Goal: Task Accomplishment & Management: Complete application form

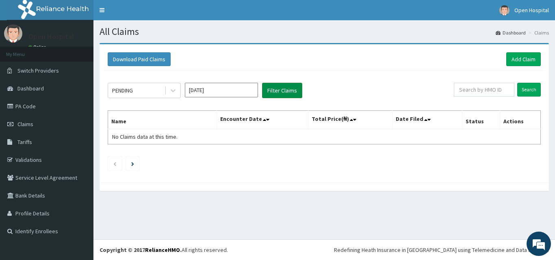
click at [276, 91] on button "Filter Claims" at bounding box center [282, 90] width 40 height 15
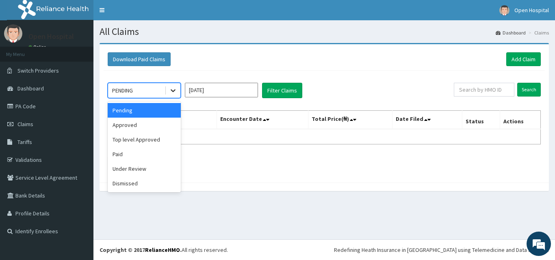
click at [172, 96] on div at bounding box center [173, 90] width 15 height 15
click at [159, 130] on div "Approved" at bounding box center [144, 125] width 73 height 15
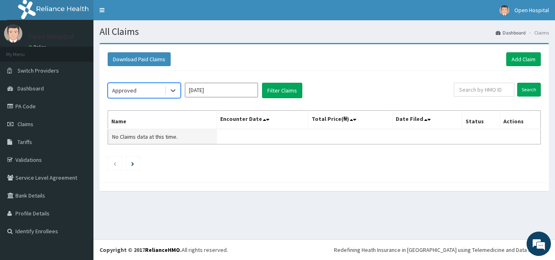
click at [158, 130] on td "No Claims data at this time." at bounding box center [162, 136] width 109 height 15
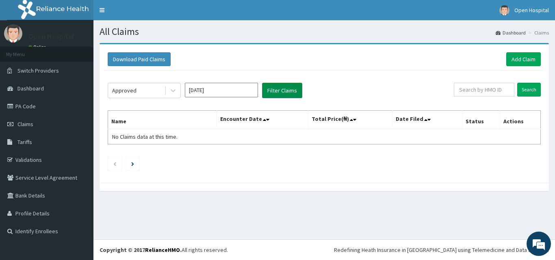
click at [279, 92] on button "Filter Claims" at bounding box center [282, 90] width 40 height 15
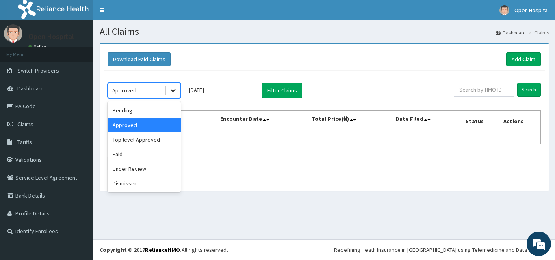
click at [173, 91] on icon at bounding box center [173, 91] width 8 height 8
click at [129, 158] on div "Paid" at bounding box center [144, 154] width 73 height 15
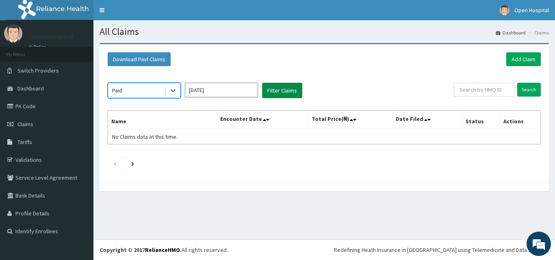
click at [289, 89] on button "Filter Claims" at bounding box center [282, 90] width 40 height 15
click at [288, 91] on button "Filter Claims" at bounding box center [282, 90] width 40 height 15
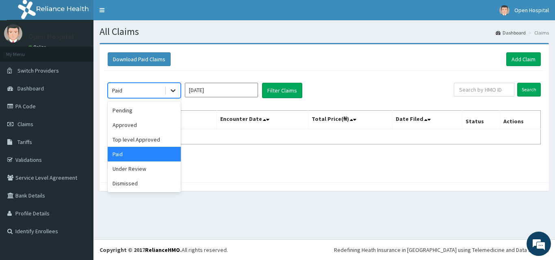
click at [174, 90] on icon at bounding box center [173, 91] width 8 height 8
click at [139, 139] on div "Top level Approved" at bounding box center [144, 139] width 73 height 15
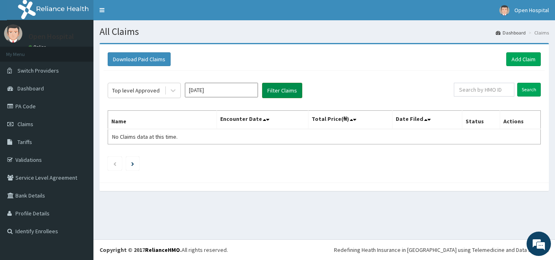
click at [284, 90] on button "Filter Claims" at bounding box center [282, 90] width 40 height 15
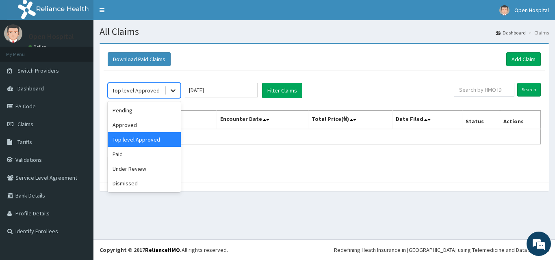
click at [173, 90] on icon at bounding box center [173, 91] width 8 height 8
click at [161, 119] on div "Approved" at bounding box center [144, 125] width 73 height 15
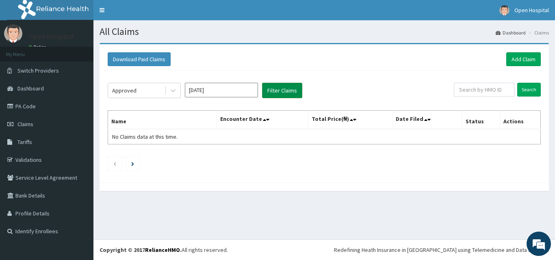
click at [288, 87] on button "Filter Claims" at bounding box center [282, 90] width 40 height 15
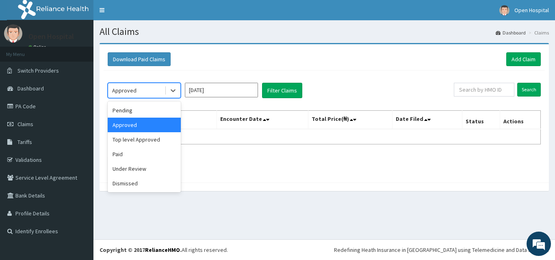
click at [144, 98] on div "Approved" at bounding box center [144, 90] width 73 height 15
click at [122, 163] on div "Under Review" at bounding box center [144, 169] width 73 height 15
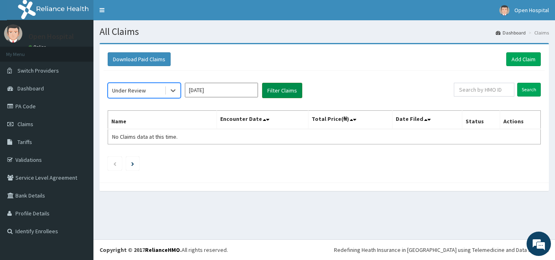
click at [292, 87] on button "Filter Claims" at bounding box center [282, 90] width 40 height 15
click at [291, 90] on button "Filter Claims" at bounding box center [282, 90] width 40 height 15
click at [170, 89] on icon at bounding box center [173, 91] width 8 height 8
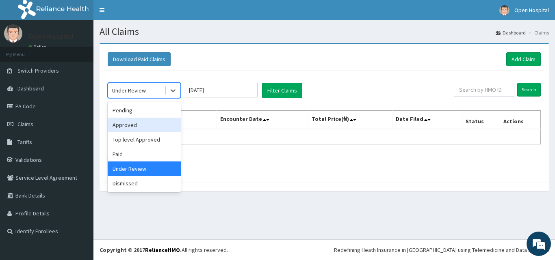
click at [139, 119] on div "Approved" at bounding box center [144, 125] width 73 height 15
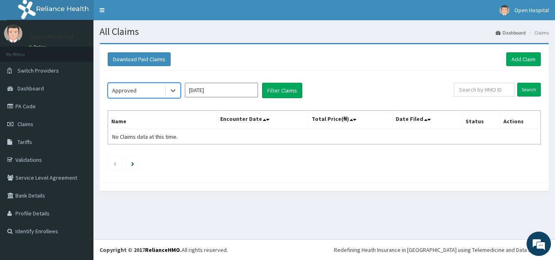
click at [139, 119] on th "Name" at bounding box center [162, 120] width 109 height 19
click at [270, 93] on button "Filter Claims" at bounding box center [282, 90] width 40 height 15
click at [523, 56] on link "Add Claim" at bounding box center [523, 59] width 35 height 14
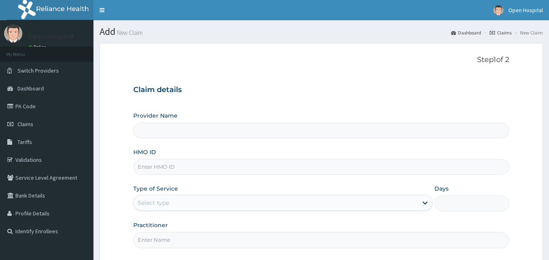
type input "Open [GEOGRAPHIC_DATA]"
click at [247, 171] on input "HMO ID" at bounding box center [321, 167] width 376 height 16
type input "JSS/10015/D"
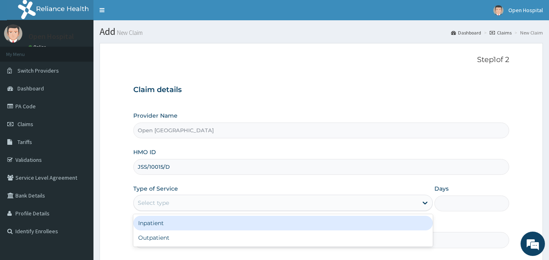
click at [233, 204] on div "Select type" at bounding box center [276, 203] width 284 height 13
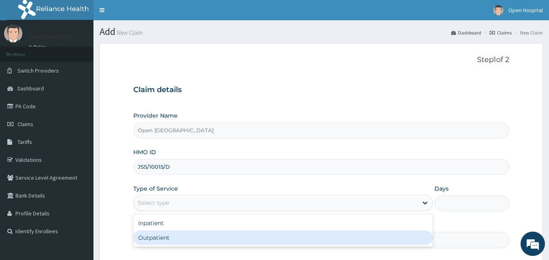
click at [234, 232] on div "Outpatient" at bounding box center [283, 238] width 300 height 15
type input "1"
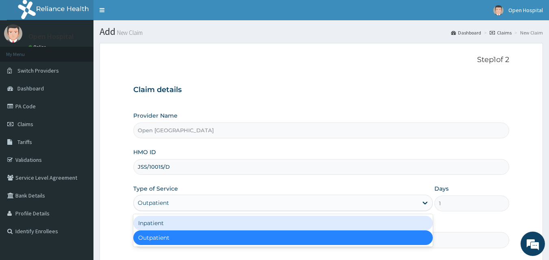
click at [315, 196] on div "Outpatient" at bounding box center [283, 203] width 300 height 16
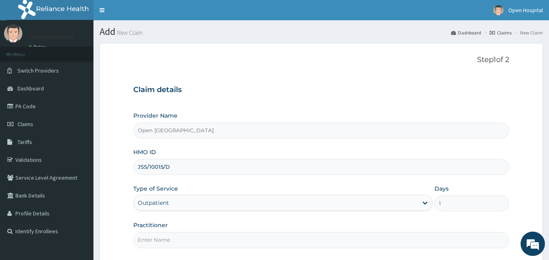
click at [201, 226] on div "Practitioner" at bounding box center [321, 234] width 376 height 27
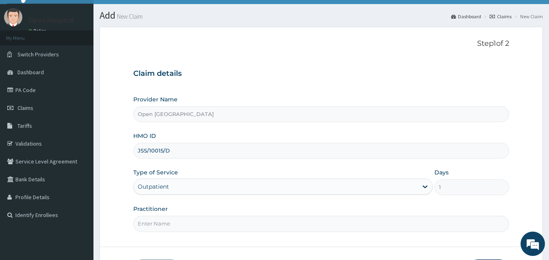
scroll to position [33, 0]
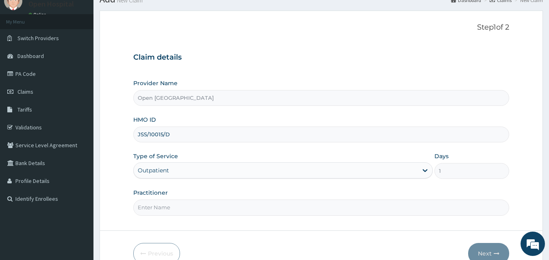
click at [211, 204] on input "Practitioner" at bounding box center [321, 208] width 376 height 16
type input "DR SOLOMON"
click at [484, 250] on button "Next" at bounding box center [488, 253] width 41 height 21
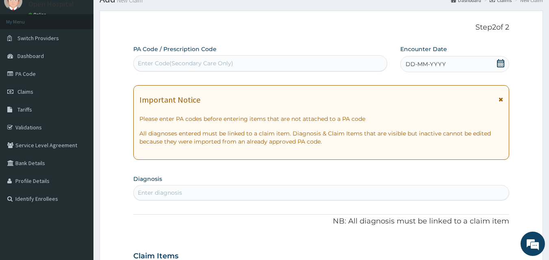
click at [372, 63] on div "Enter Code(Secondary Care Only)" at bounding box center [261, 63] width 254 height 13
paste input "PA/1BCC15"
type input "PA/1BCC15"
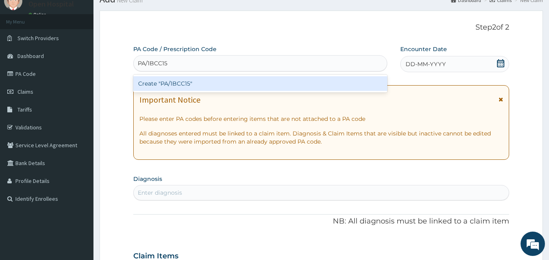
click at [365, 77] on div "Create "PA/1BCC15"" at bounding box center [260, 83] width 254 height 15
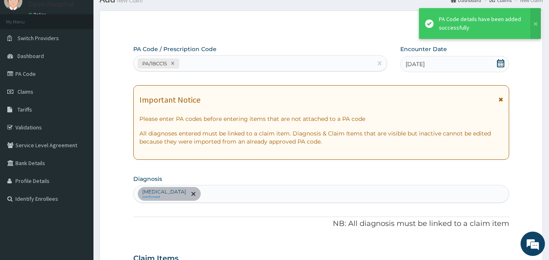
scroll to position [208, 0]
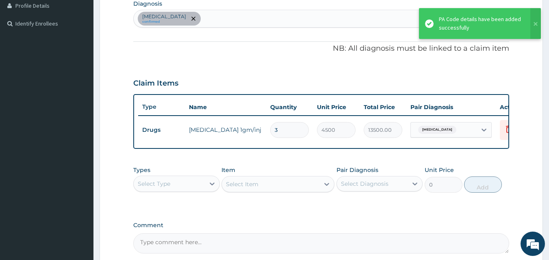
click at [319, 15] on div "Sepsis confirmed" at bounding box center [321, 18] width 375 height 17
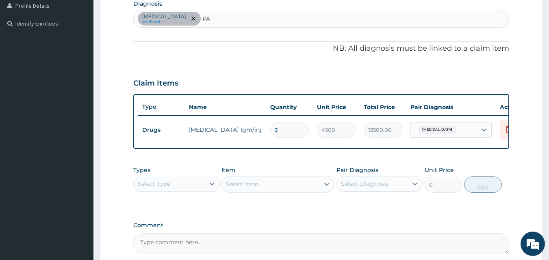
type input "P"
click at [269, 63] on div "PA Code / Prescription Code PA/1BCC15 Encounter Date 12-09-2025 Important Notic…" at bounding box center [321, 62] width 376 height 384
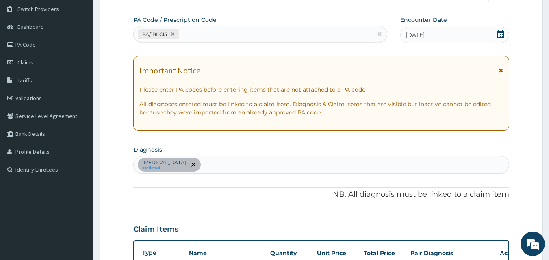
scroll to position [46, 0]
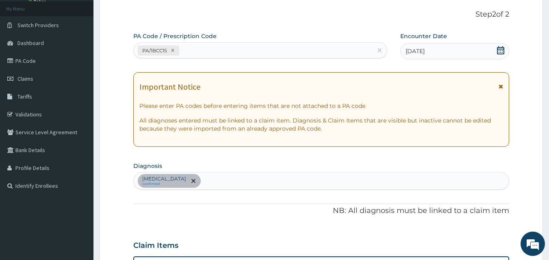
click at [267, 45] on div "PA/1BCC15" at bounding box center [253, 50] width 239 height 13
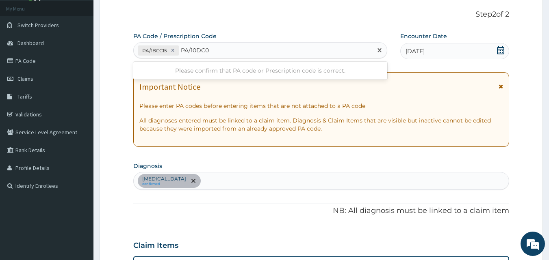
type input "PA/10DC0E"
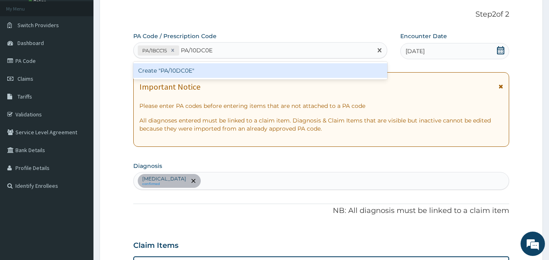
click at [277, 71] on div "Create "PA/10DC0E"" at bounding box center [260, 70] width 254 height 15
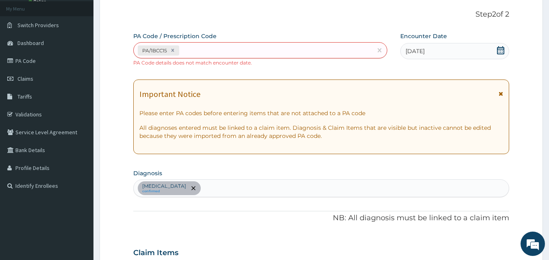
scroll to position [215, 0]
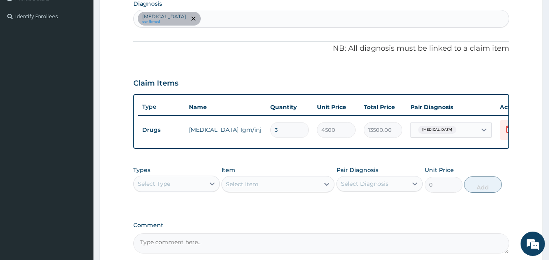
type input "2"
type input "9000.00"
type input "3"
type input "13500.00"
click at [287, 72] on div "Claim Items" at bounding box center [321, 81] width 376 height 21
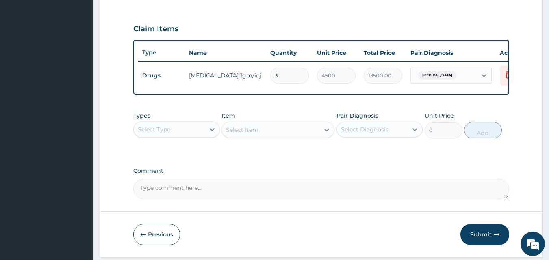
scroll to position [300, 0]
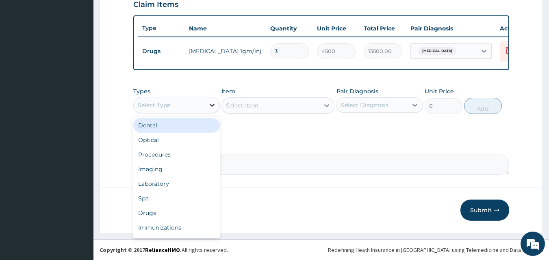
click at [213, 108] on icon at bounding box center [212, 105] width 8 height 8
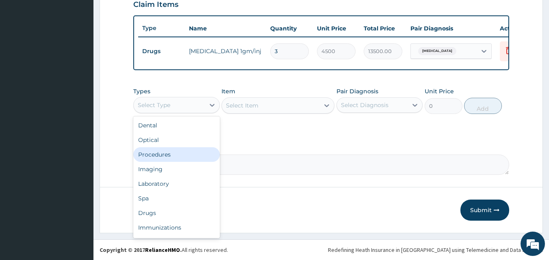
click at [172, 154] on div "Procedures" at bounding box center [176, 155] width 87 height 15
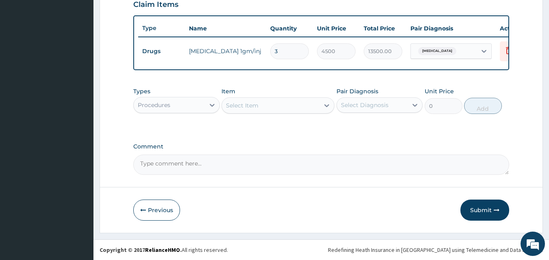
click at [267, 106] on div "Select Item" at bounding box center [271, 105] width 98 height 13
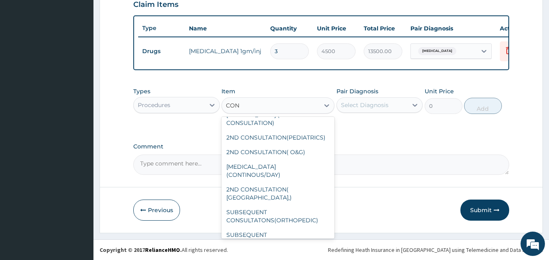
scroll to position [374, 0]
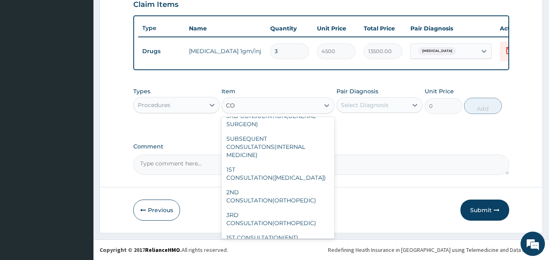
type input "C"
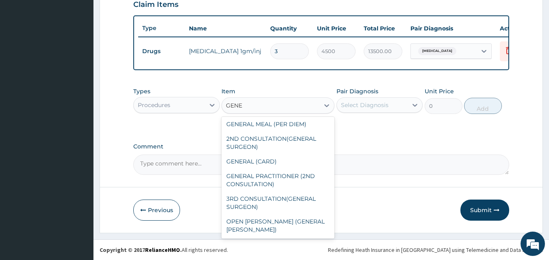
scroll to position [70, 0]
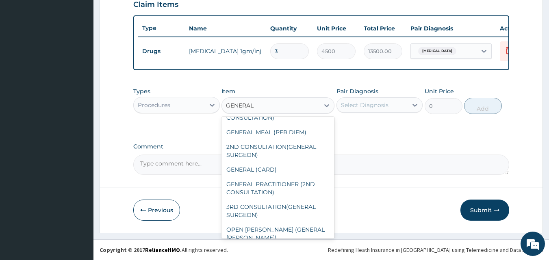
type input "GENERAL P"
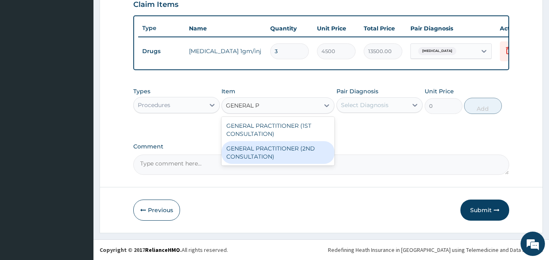
click at [288, 152] on div "GENERAL PRACTITIONER (2ND CONSULTATION)" at bounding box center [277, 152] width 113 height 23
type input "1000"
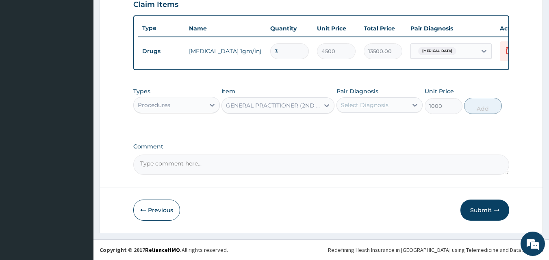
click at [380, 107] on div "Select Diagnosis" at bounding box center [365, 105] width 48 height 8
click at [372, 127] on div "Sepsis" at bounding box center [379, 126] width 87 height 17
checkbox input "true"
click at [477, 105] on button "Add" at bounding box center [483, 106] width 38 height 16
type input "0"
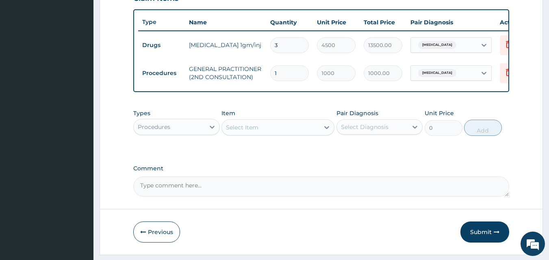
drag, startPoint x: 483, startPoint y: 232, endPoint x: 482, endPoint y: 213, distance: 19.1
click at [480, 232] on button "Submit" at bounding box center [484, 232] width 49 height 21
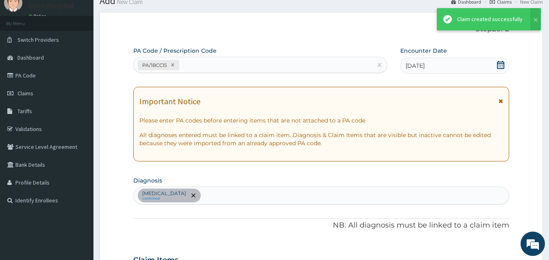
scroll to position [300, 0]
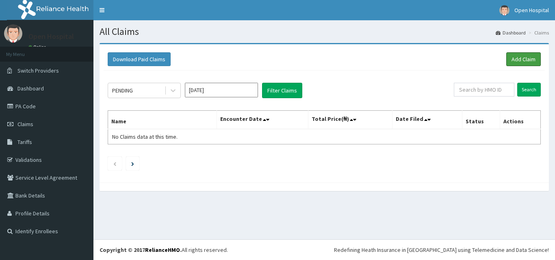
click at [519, 63] on link "Add Claim" at bounding box center [523, 59] width 35 height 14
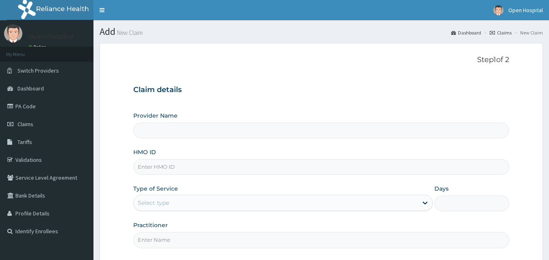
click at [250, 170] on input "HMO ID" at bounding box center [321, 167] width 376 height 16
type input "Open [GEOGRAPHIC_DATA]"
type input "JSS/10015/D"
click at [221, 198] on div "Select type" at bounding box center [276, 203] width 284 height 13
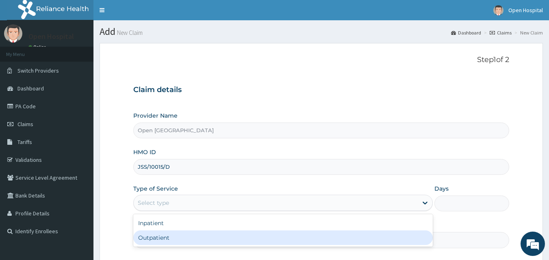
click at [212, 232] on div "Outpatient" at bounding box center [283, 238] width 300 height 15
type input "1"
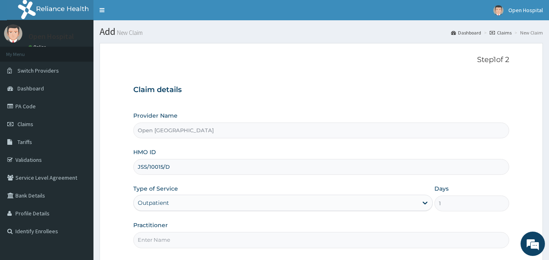
click at [236, 243] on input "Practitioner" at bounding box center [321, 240] width 376 height 16
type input "DR SOLOMON"
click at [280, 219] on div "Provider Name Open Door Hospital HMO ID JSS/10015/D Type of Service Outpatient …" at bounding box center [321, 180] width 376 height 137
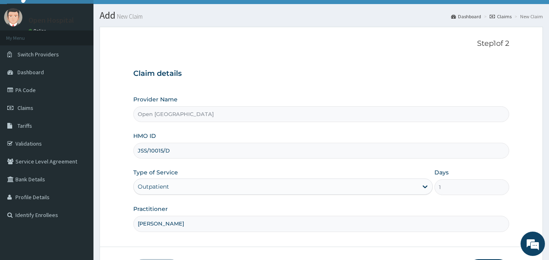
scroll to position [76, 0]
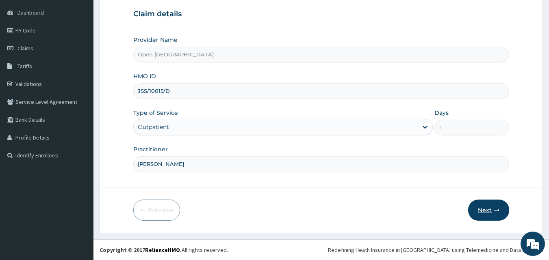
click at [480, 210] on button "Next" at bounding box center [488, 210] width 41 height 21
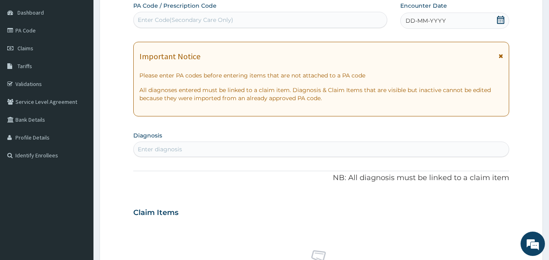
click at [358, 19] on div "Enter Code(Secondary Care Only)" at bounding box center [261, 19] width 254 height 13
type input "PA/10DC0E"
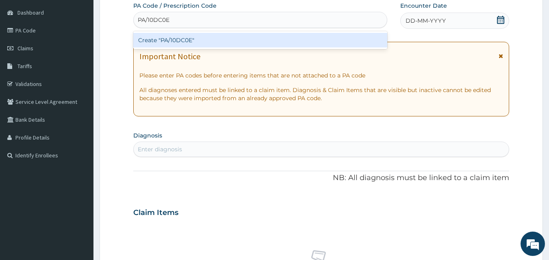
click at [365, 39] on div "Create "PA/10DC0E"" at bounding box center [260, 40] width 254 height 15
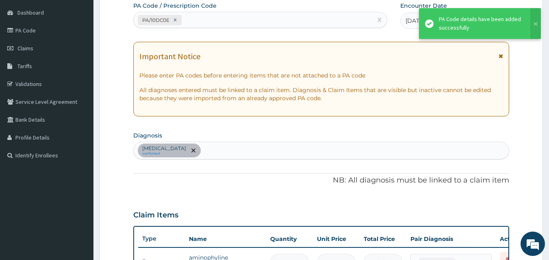
scroll to position [292, 0]
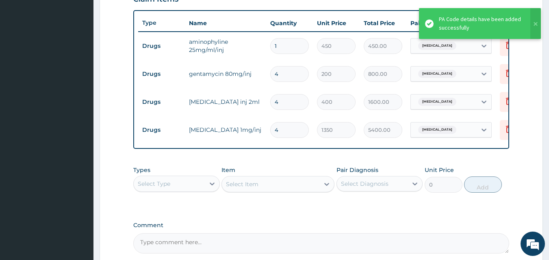
click at [437, 209] on div "Types Select Type Item Select Item Pair Diagnosis Select Diagnosis Unit Price 0…" at bounding box center [321, 185] width 376 height 47
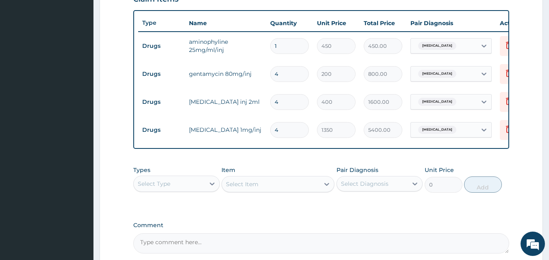
click at [200, 191] on div "Select Type" at bounding box center [169, 184] width 71 height 13
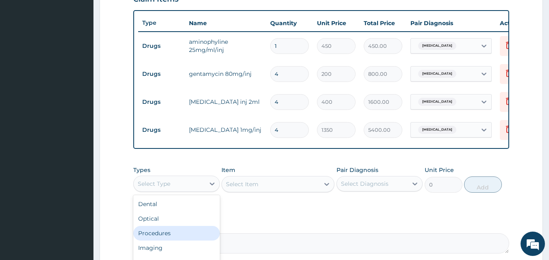
click at [172, 239] on div "Procedures" at bounding box center [176, 233] width 87 height 15
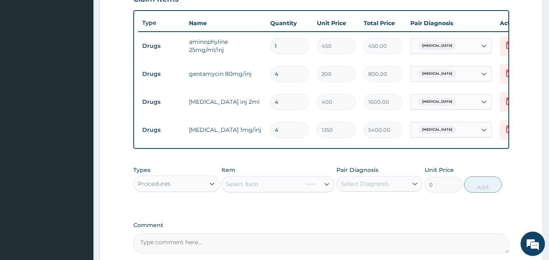
click at [268, 188] on div "Select Item" at bounding box center [277, 184] width 113 height 16
click at [323, 189] on icon at bounding box center [327, 184] width 8 height 8
type input "G"
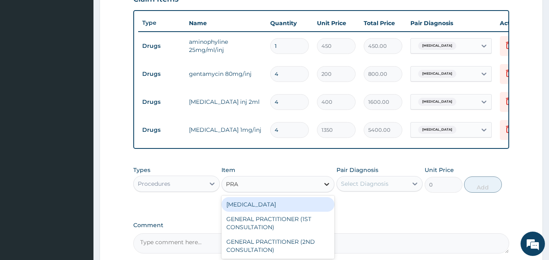
type input "PRAC"
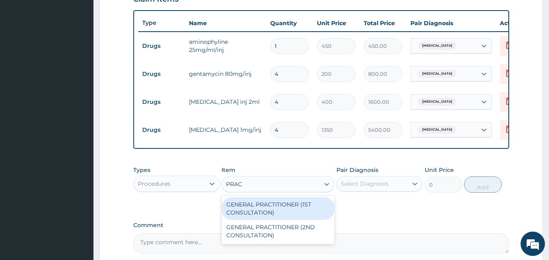
click at [290, 220] on div "GENERAL PRACTITIONER (1ST CONSULTATION)" at bounding box center [277, 208] width 113 height 23
type input "2000"
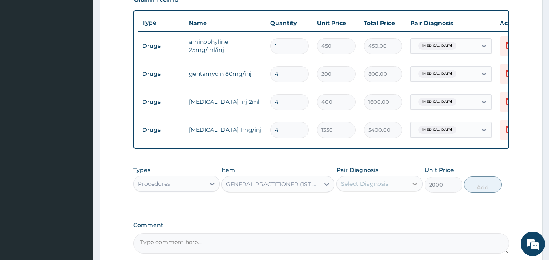
click at [414, 186] on icon at bounding box center [415, 184] width 5 height 3
click at [373, 213] on div "Pneumonia" at bounding box center [379, 205] width 87 height 17
checkbox input "true"
click at [483, 189] on button "Add" at bounding box center [483, 185] width 38 height 16
type input "0"
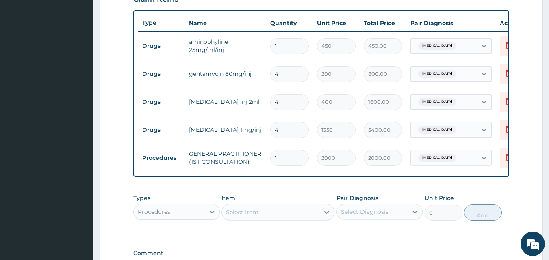
click at [517, 194] on form "Step 2 of 2 PA Code / Prescription Code PA/10DC0E Encounter Date 06-09-2025 Imp…" at bounding box center [321, 45] width 443 height 589
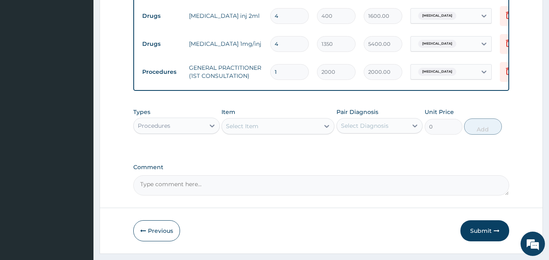
scroll to position [405, 0]
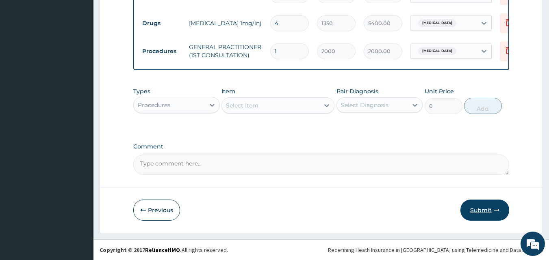
click at [490, 205] on button "Submit" at bounding box center [484, 210] width 49 height 21
